Goal: Contribute content: Contribute content

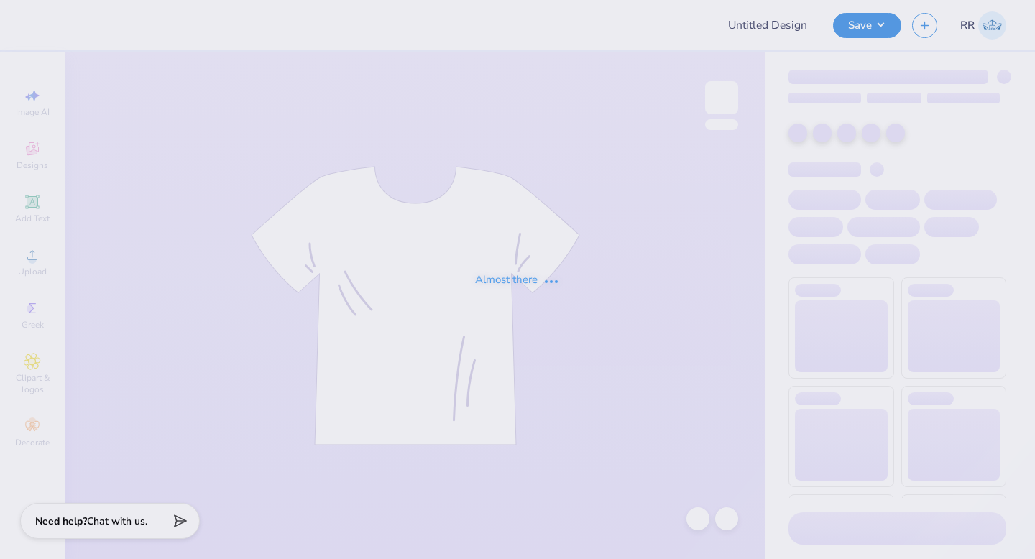
type input "Fall [PERSON_NAME] '25 Test 2"
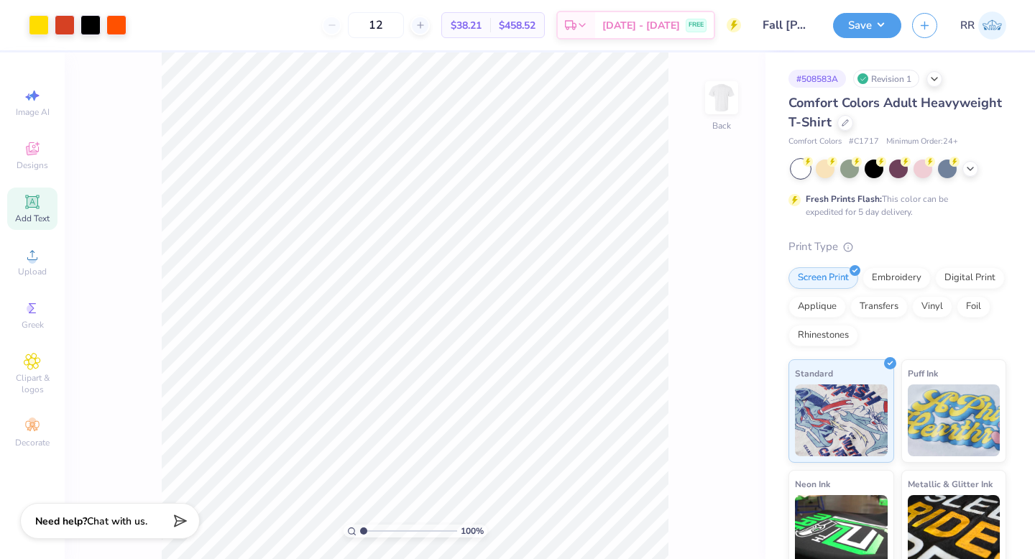
click at [28, 214] on span "Add Text" at bounding box center [32, 219] width 35 height 12
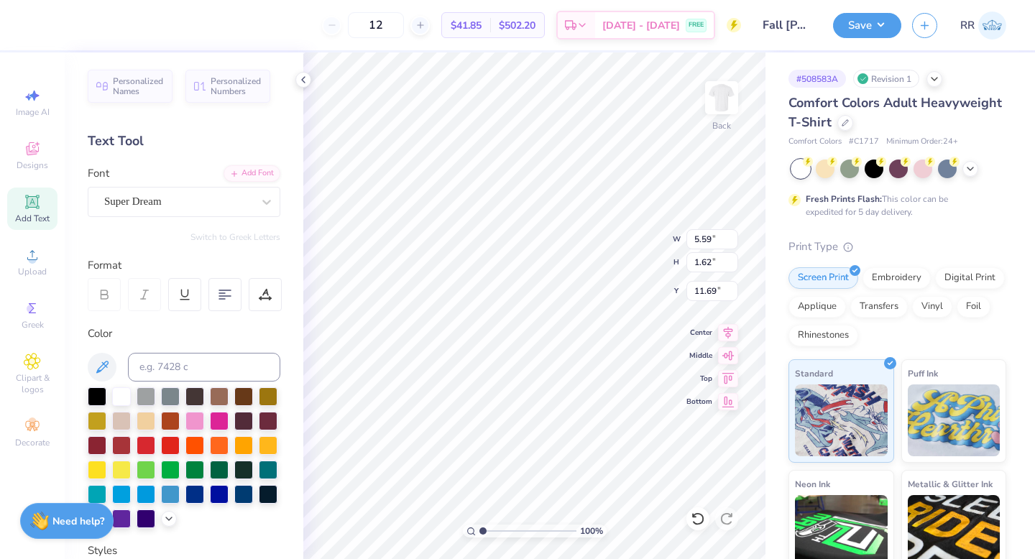
scroll to position [12, 2]
type textarea "Race to Rush"
click at [237, 172] on div "Add Font" at bounding box center [252, 172] width 57 height 17
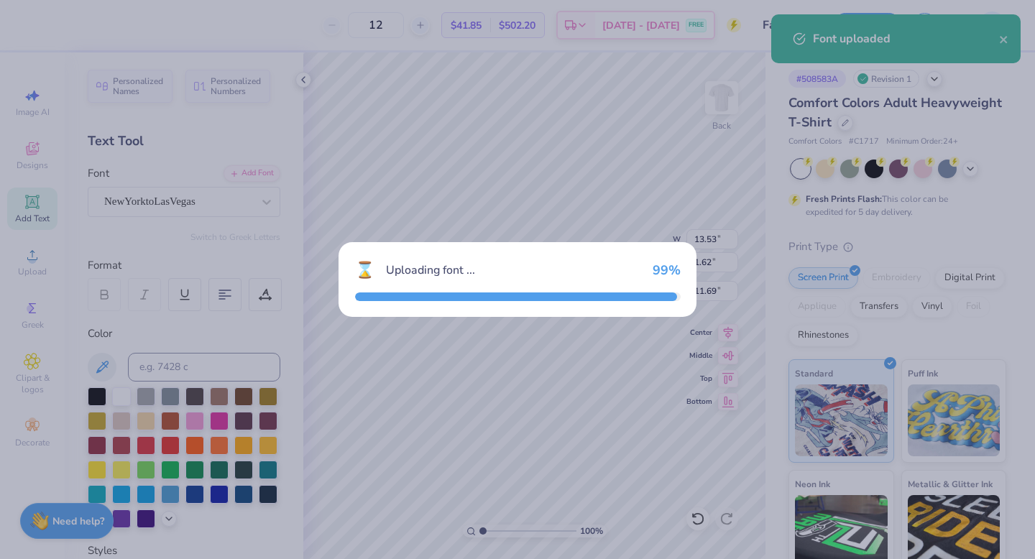
type input "13.43"
type input "1.25"
type input "11.88"
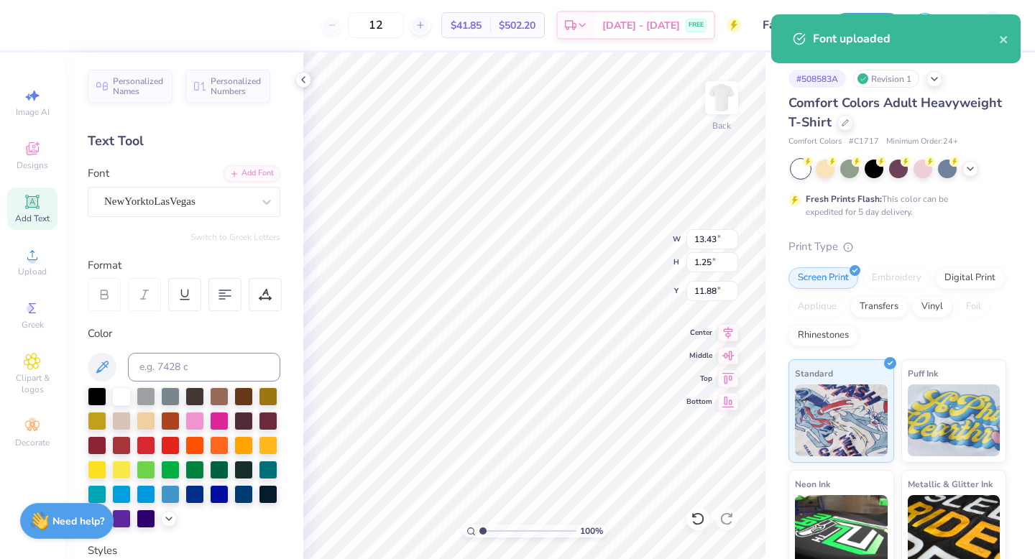
drag, startPoint x: 101, startPoint y: 393, endPoint x: 298, endPoint y: 344, distance: 202.3
click at [101, 393] on div at bounding box center [97, 397] width 19 height 19
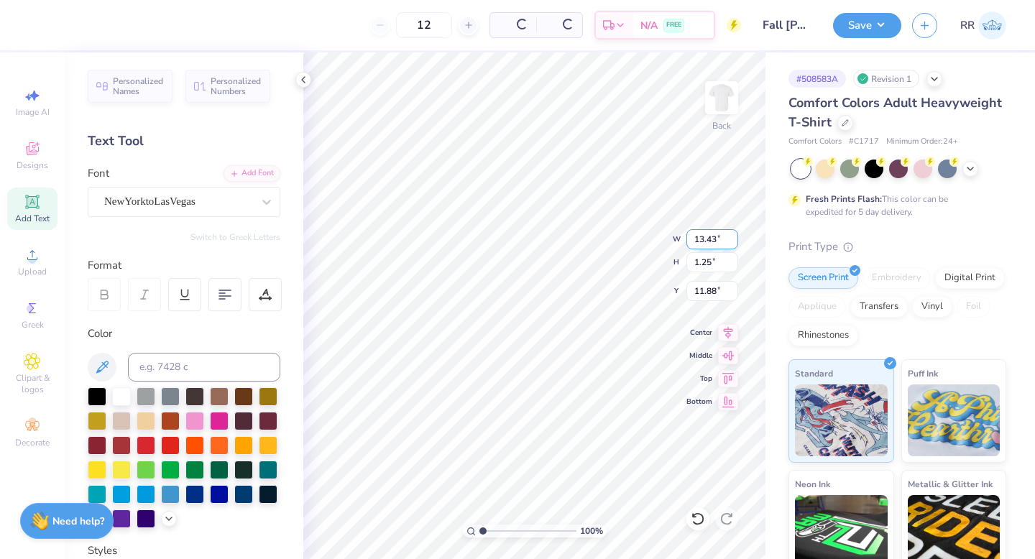
click at [706, 241] on input "13.43" at bounding box center [713, 239] width 52 height 20
type input "3.00"
type input "0.28"
type input "4.57"
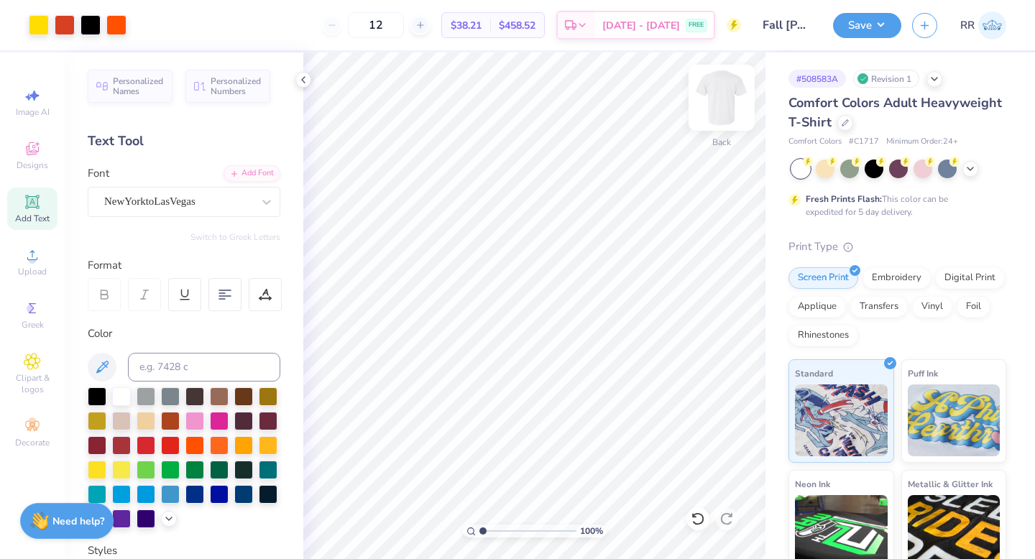
click at [726, 95] on img at bounding box center [722, 98] width 58 height 58
click at [37, 260] on icon at bounding box center [32, 255] width 17 height 17
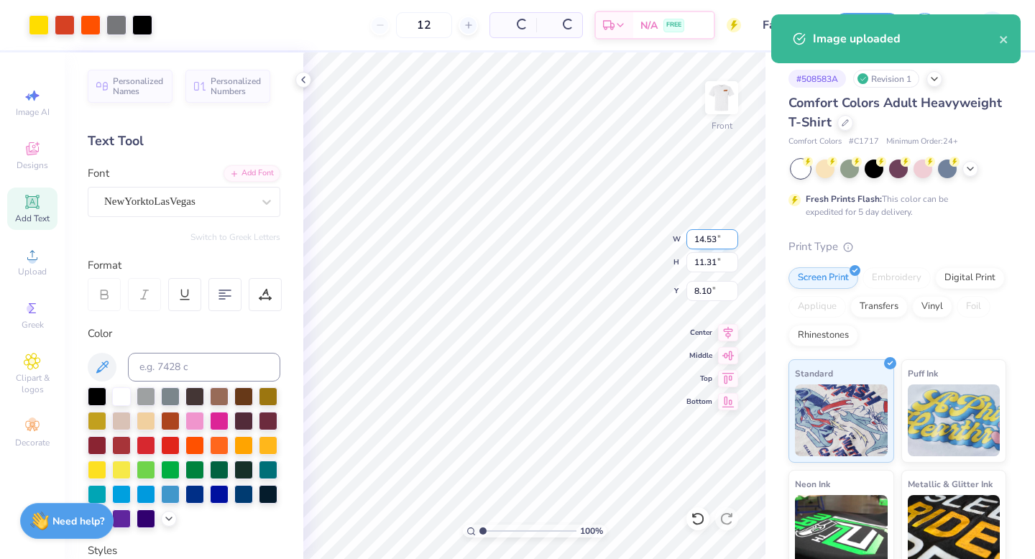
click at [708, 237] on input "14.53" at bounding box center [713, 239] width 52 height 20
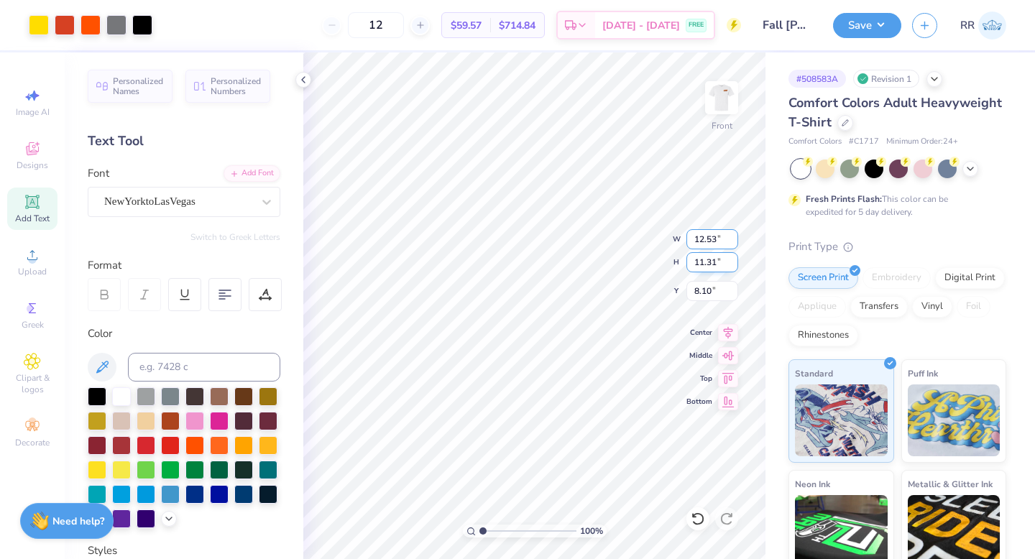
drag, startPoint x: 716, startPoint y: 239, endPoint x: 713, endPoint y: 260, distance: 21.2
click at [718, 239] on input "12.53" at bounding box center [713, 239] width 52 height 20
type input "12.50"
type input "9.73"
drag, startPoint x: 710, startPoint y: 289, endPoint x: 695, endPoint y: 291, distance: 15.2
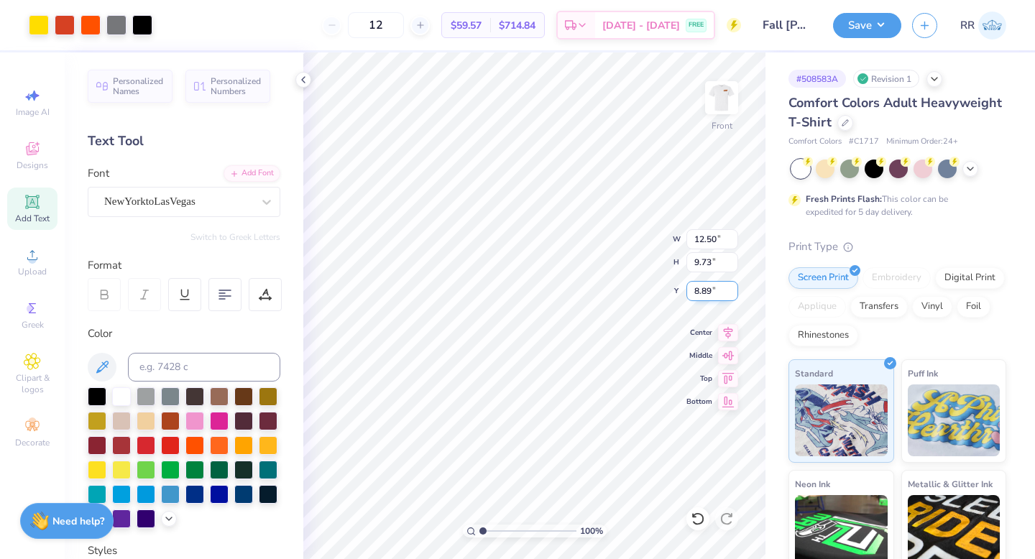
click at [695, 290] on input "8.89" at bounding box center [713, 291] width 52 height 20
type input "3.00"
click at [861, 17] on button "Save" at bounding box center [867, 23] width 68 height 25
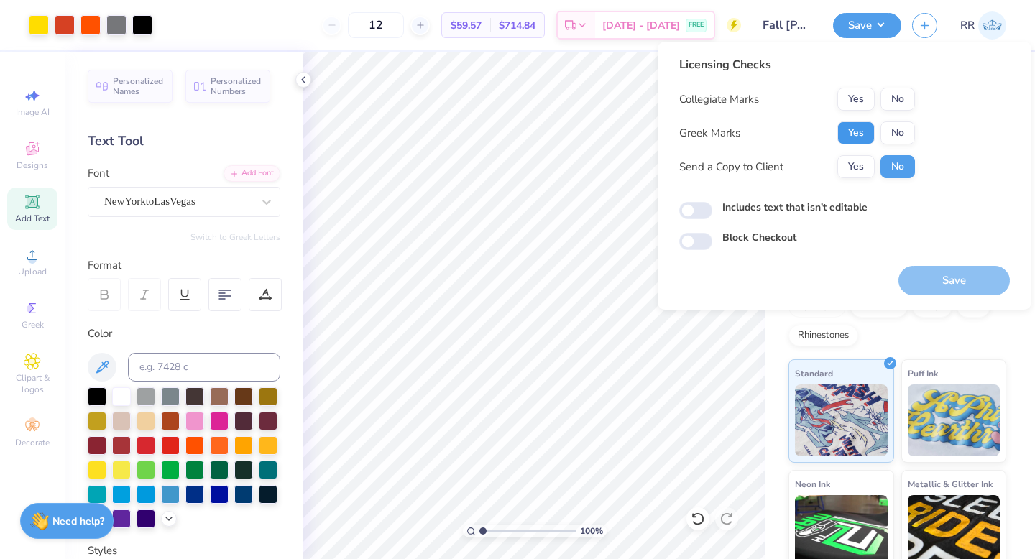
click at [872, 132] on button "Yes" at bounding box center [856, 133] width 37 height 23
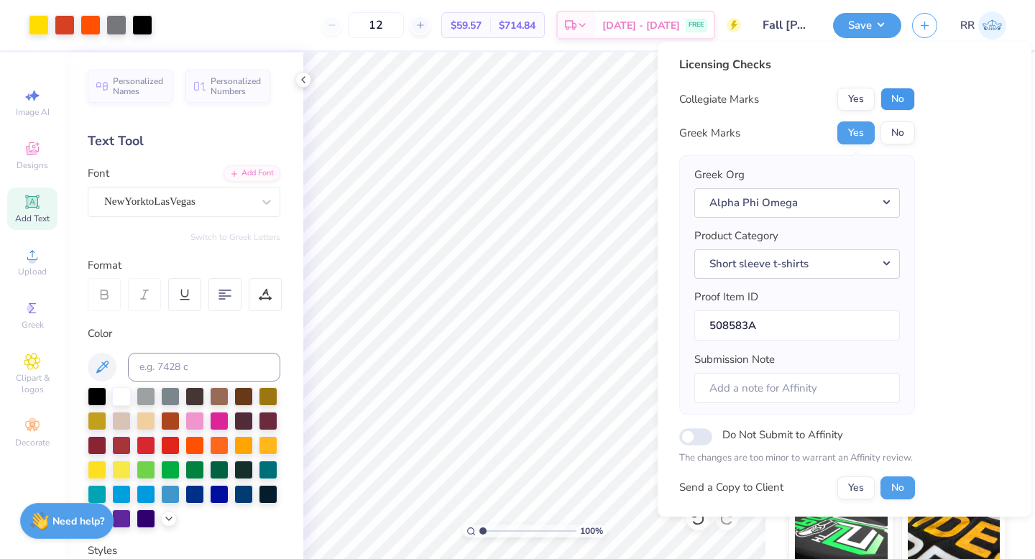
click at [895, 96] on button "No" at bounding box center [898, 99] width 35 height 23
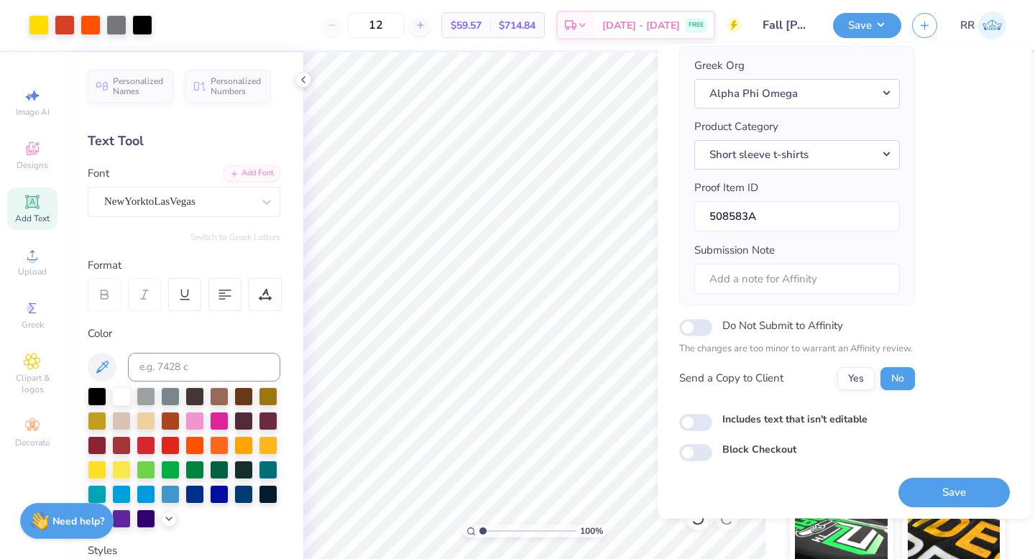
scroll to position [113, 0]
click at [956, 485] on button "Save" at bounding box center [954, 490] width 111 height 29
